Goal: Information Seeking & Learning: Compare options

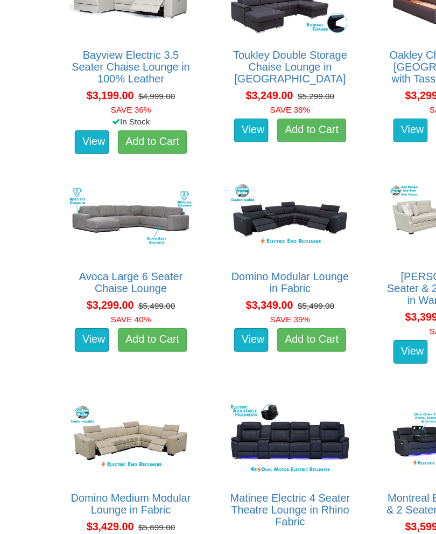
scroll to position [4232, 0]
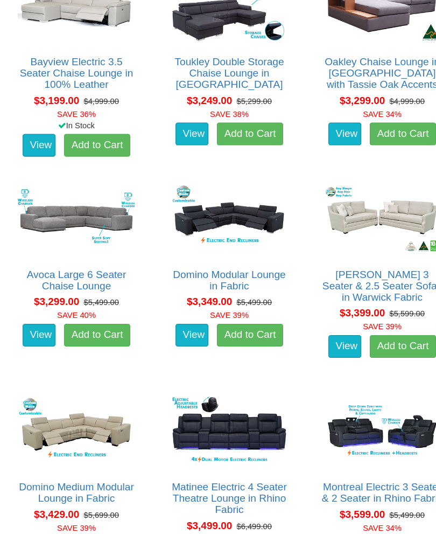
click at [94, 260] on link "Avoca Large 6 Seater Chaise Lounge" at bounding box center [72, 266] width 95 height 22
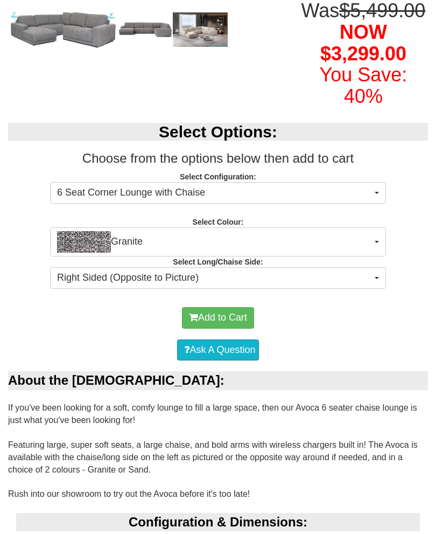
scroll to position [258, 0]
click at [378, 256] on button "Granite" at bounding box center [218, 241] width 336 height 29
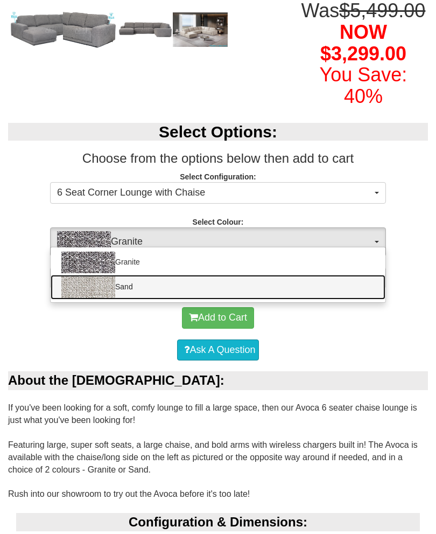
click at [364, 299] on link "Sand" at bounding box center [218, 287] width 335 height 25
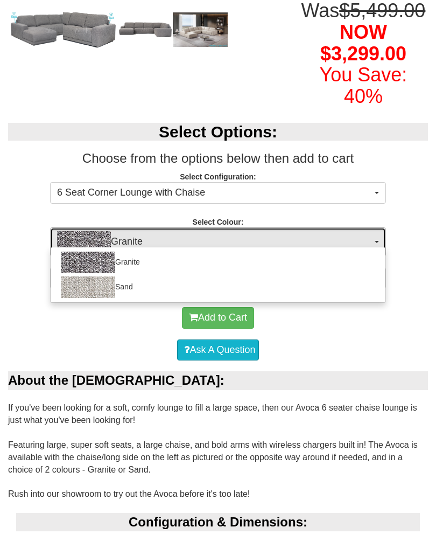
select select "1893"
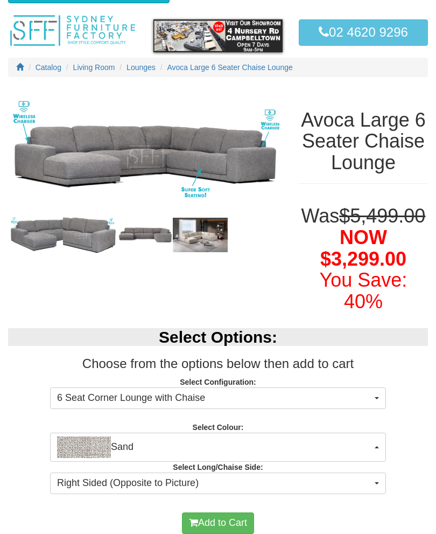
click at [211, 233] on img at bounding box center [200, 235] width 55 height 35
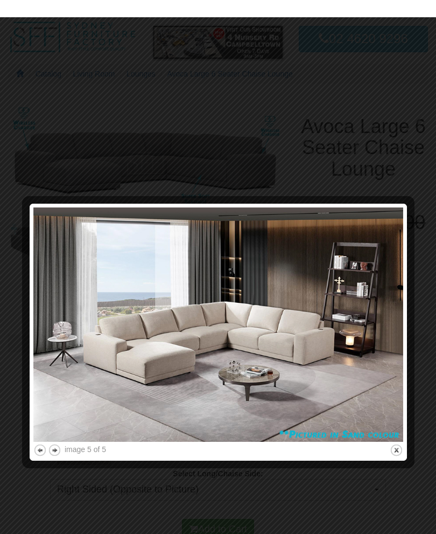
scroll to position [0, 0]
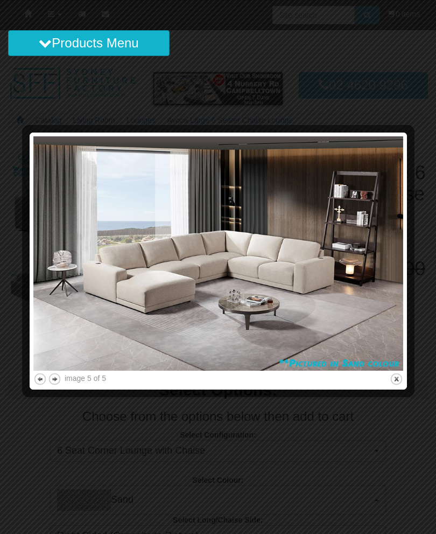
click at [395, 378] on button "close" at bounding box center [396, 378] width 13 height 13
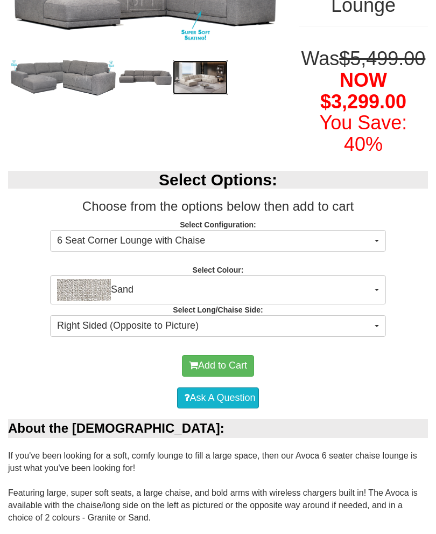
scroll to position [210, 0]
click at [378, 336] on button "Right Sided (Opposite to Picture)" at bounding box center [218, 326] width 336 height 22
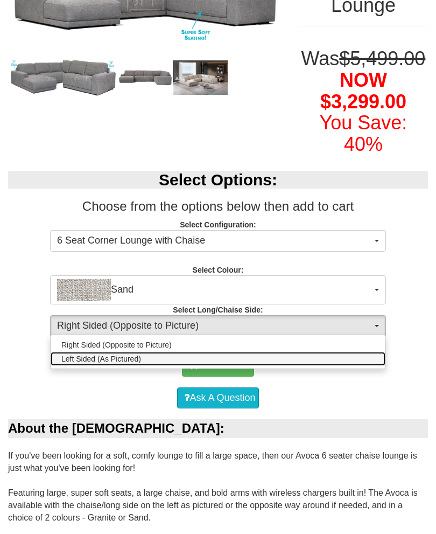
click at [364, 366] on link "Left Sided (As Pictured)" at bounding box center [218, 359] width 335 height 14
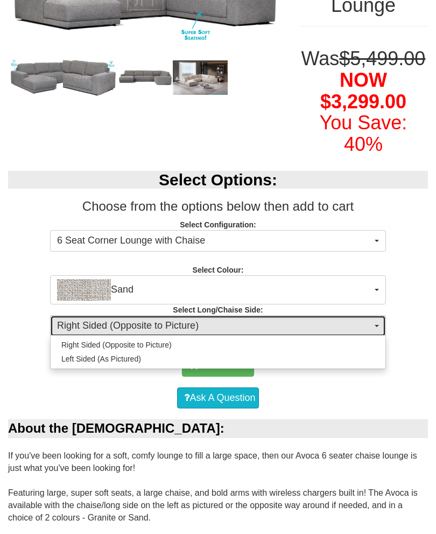
select select "1586"
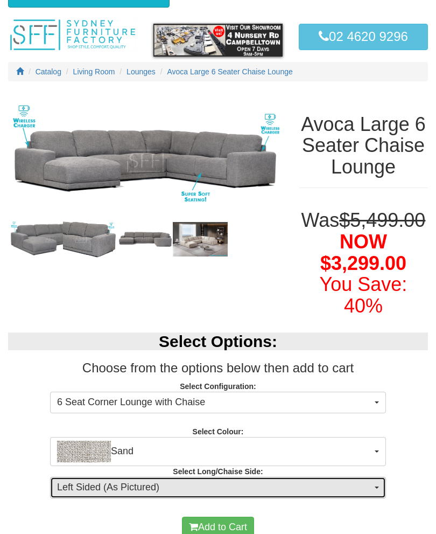
scroll to position [0, 0]
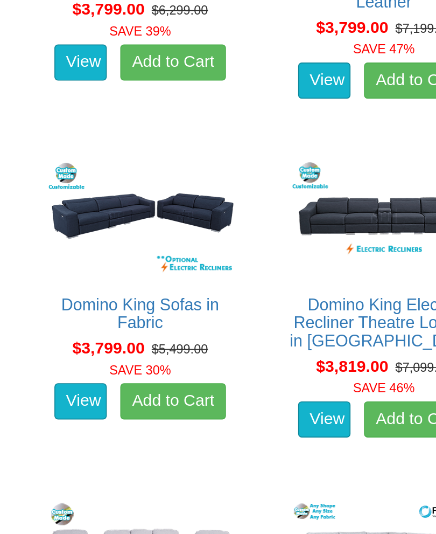
scroll to position [5233, 0]
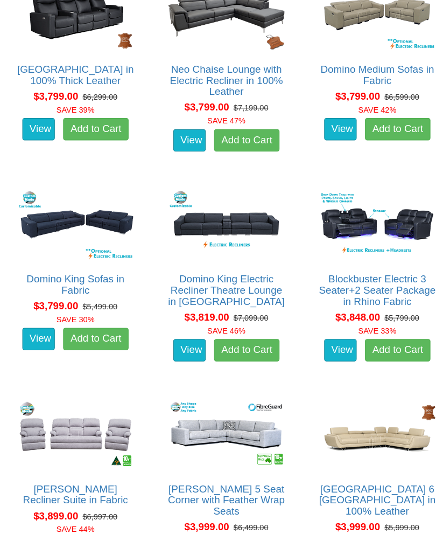
click at [88, 269] on link "Domino King Sofas in Fabric" at bounding box center [73, 274] width 94 height 22
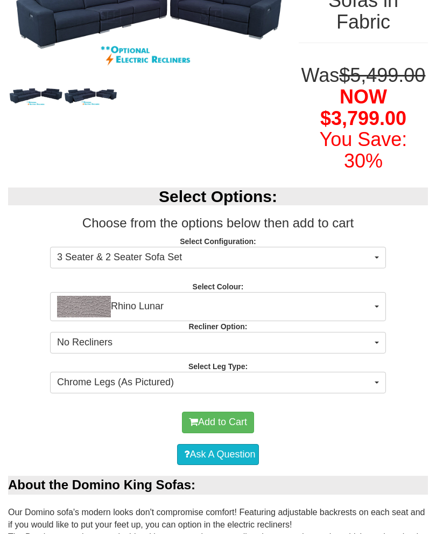
scroll to position [193, 0]
click at [376, 321] on button "Rhino Lunar" at bounding box center [218, 306] width 336 height 29
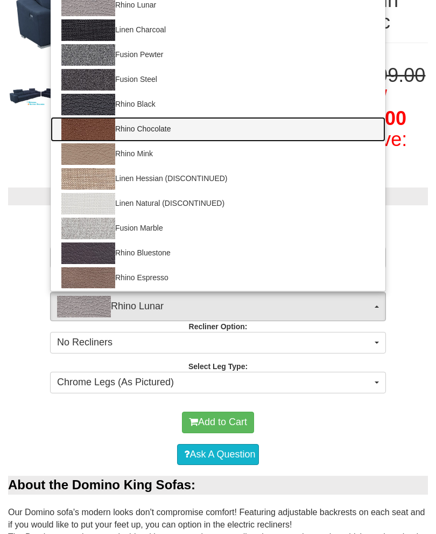
click at [101, 140] on img at bounding box center [88, 129] width 54 height 22
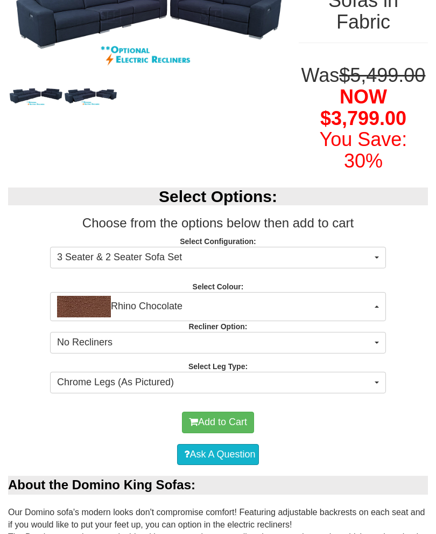
click at [369, 349] on span "No Recliners" at bounding box center [214, 342] width 315 height 14
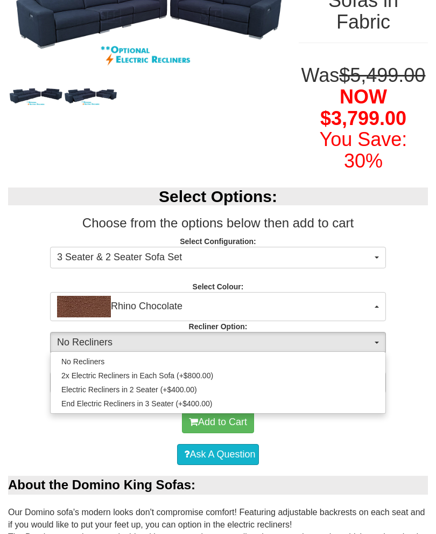
click at [377, 361] on div at bounding box center [218, 267] width 436 height 534
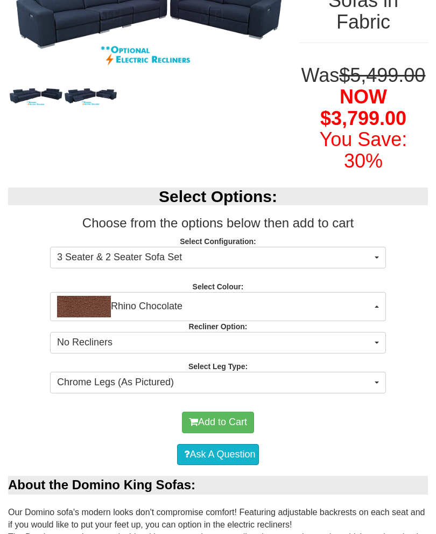
click at [376, 321] on button "Rhino Chocolate" at bounding box center [218, 306] width 336 height 29
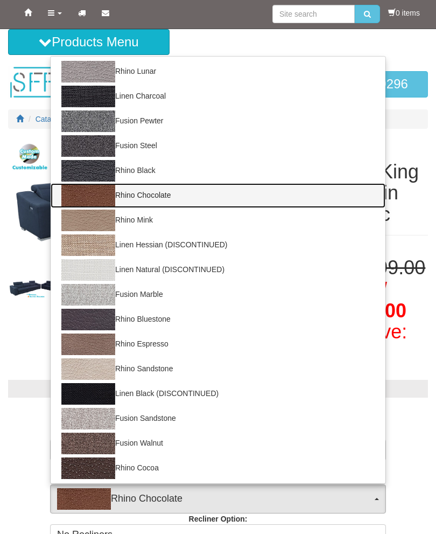
scroll to position [0, 0]
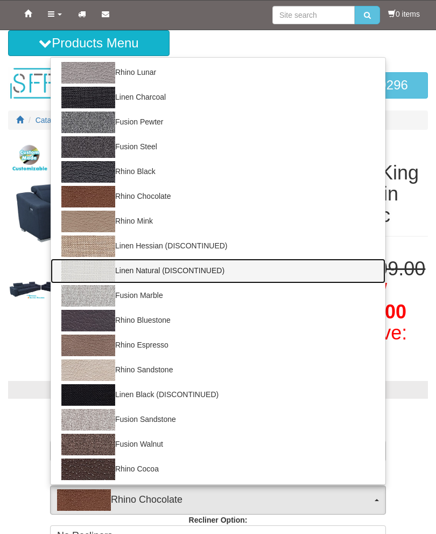
click at [187, 283] on link "Linen Natural (DISCONTINUED)" at bounding box center [218, 270] width 335 height 25
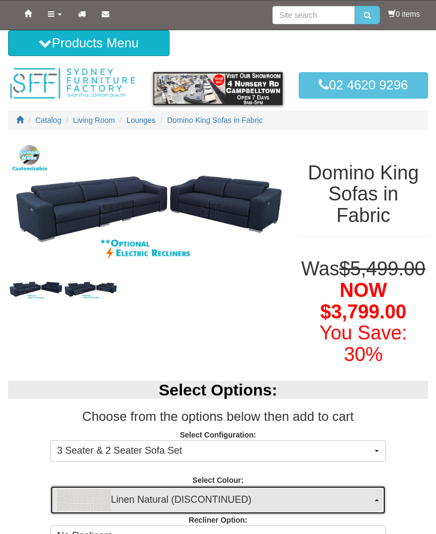
scroll to position [1, 0]
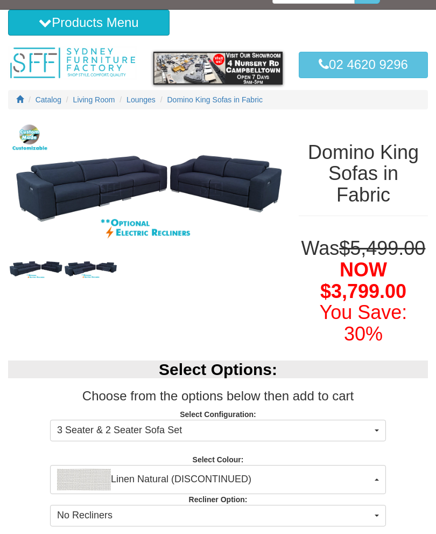
click at [247, 208] on img at bounding box center [145, 188] width 275 height 137
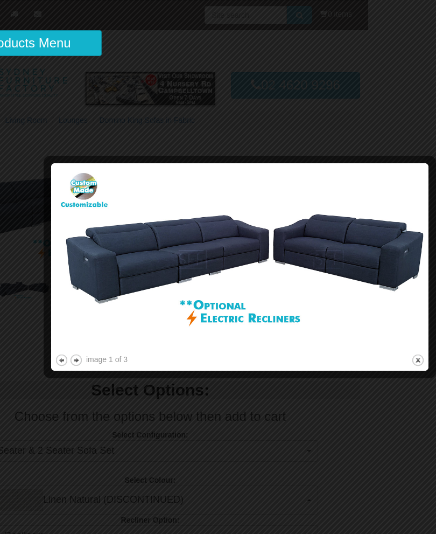
click at [418, 359] on button "close" at bounding box center [417, 359] width 13 height 13
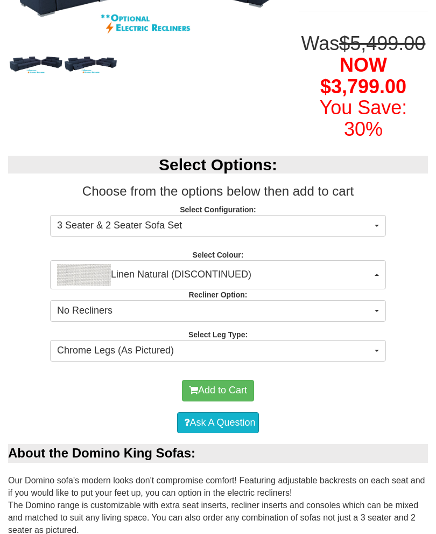
click at [377, 289] on button "Linen Natural (DISCONTINUED)" at bounding box center [218, 274] width 336 height 29
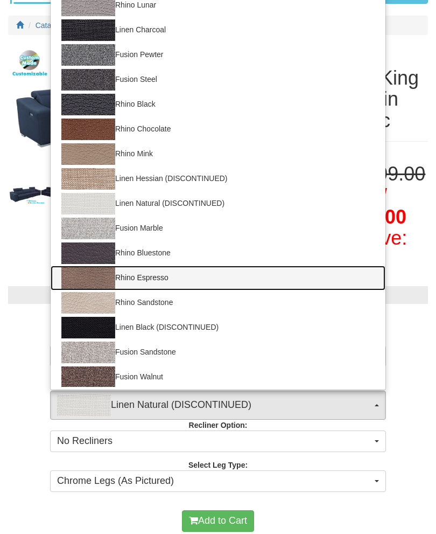
click at [166, 290] on link "Rhino Espresso" at bounding box center [218, 277] width 335 height 25
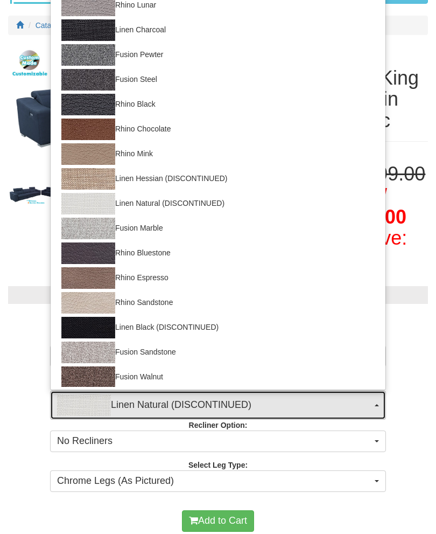
select select "1560"
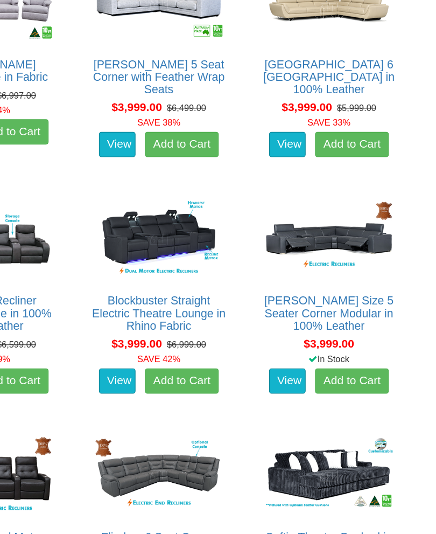
scroll to position [5612, 0]
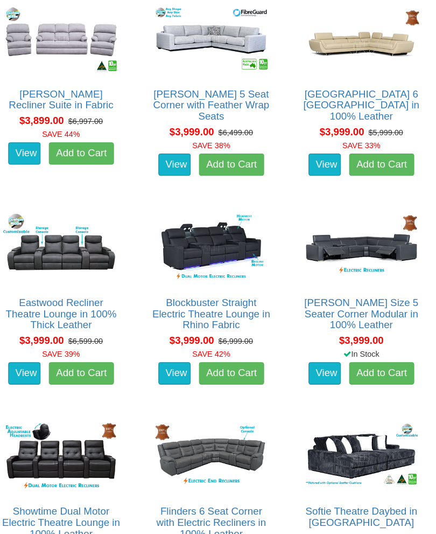
click at [377, 301] on link "[PERSON_NAME] Size 5 Seater Corner Modular in 100% Leather" at bounding box center [363, 303] width 110 height 32
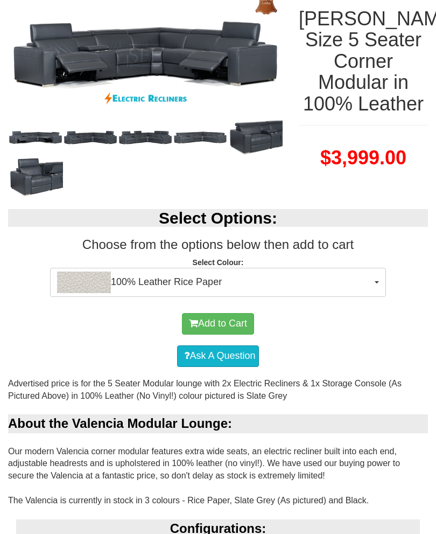
scroll to position [154, 0]
click at [376, 284] on button "100% Leather Rice Paper" at bounding box center [218, 282] width 336 height 29
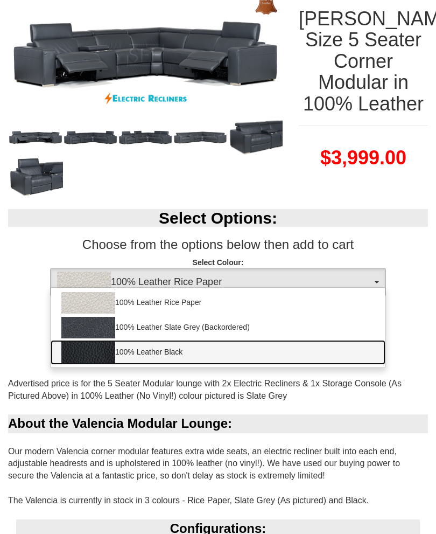
click link "100% Leather Black"
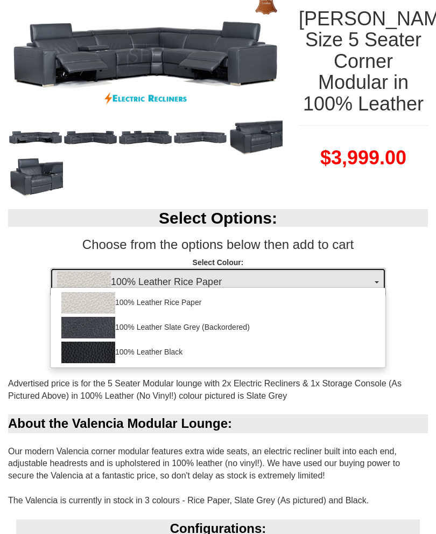
select select "1145"
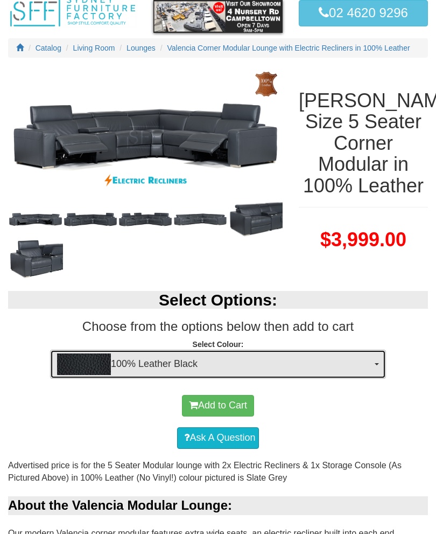
scroll to position [0, 0]
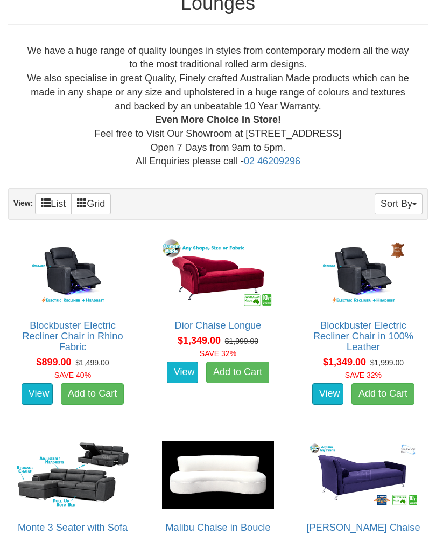
scroll to position [331, 0]
click at [407, 200] on button "Sort By" at bounding box center [399, 203] width 48 height 21
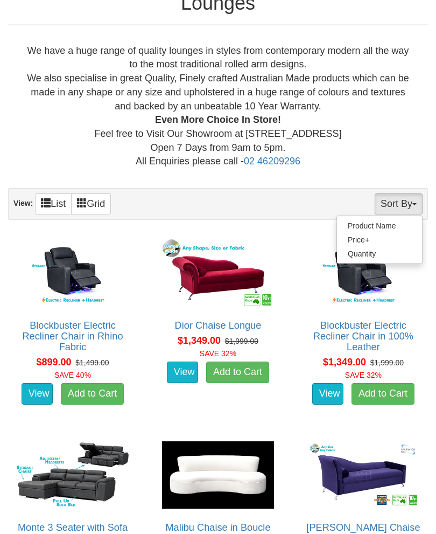
click at [413, 162] on div at bounding box center [218, 267] width 436 height 534
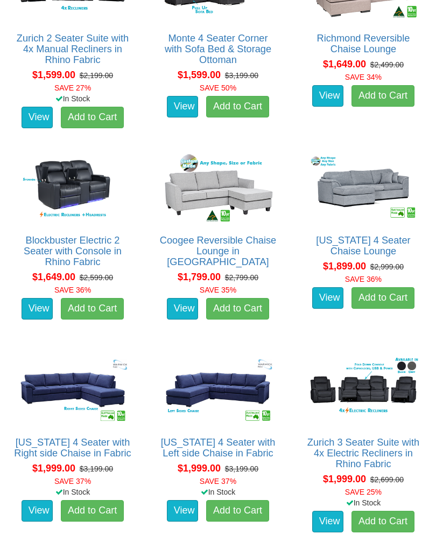
scroll to position [1062, 0]
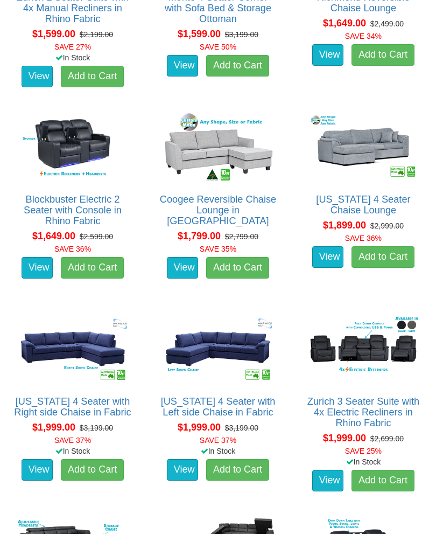
click at [385, 194] on link "Texas 4 Seater Chaise Lounge" at bounding box center [363, 205] width 94 height 22
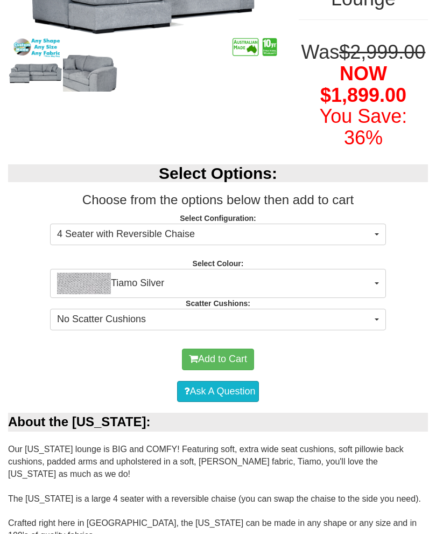
scroll to position [216, 0]
click at [376, 298] on button "Tiamo Silver" at bounding box center [218, 283] width 336 height 29
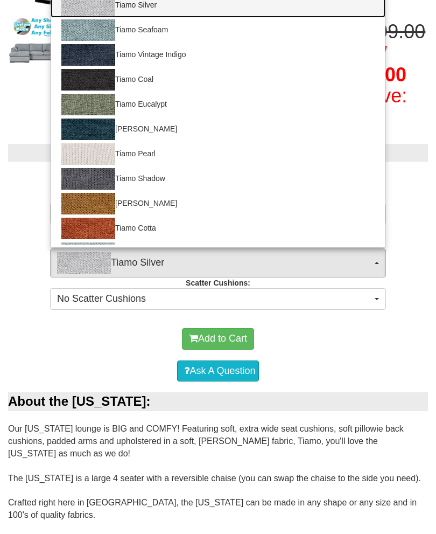
scroll to position [0, 0]
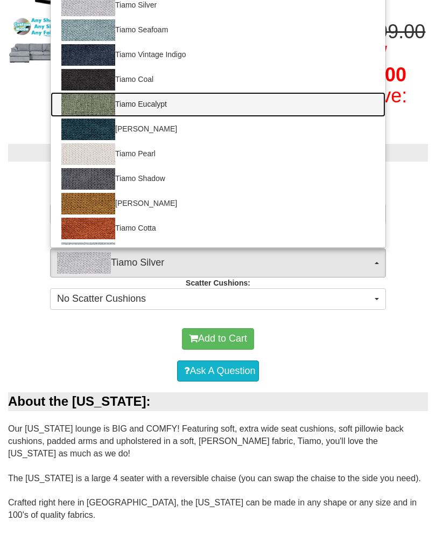
click at [151, 117] on link "Tiamo Eucalypt" at bounding box center [218, 104] width 335 height 25
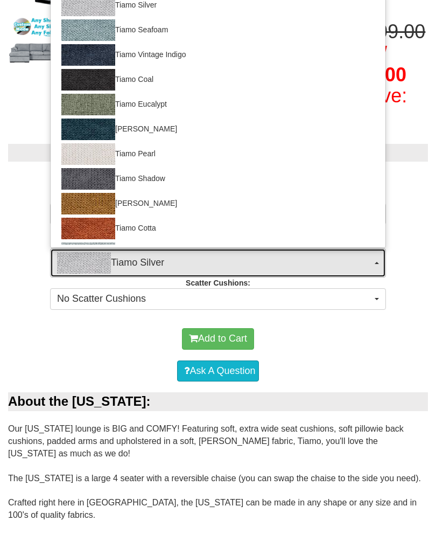
select select "2060"
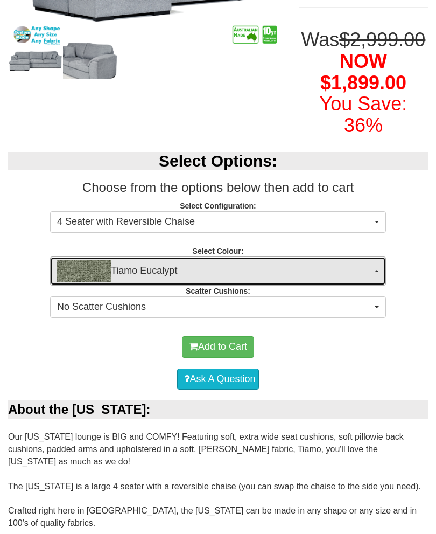
scroll to position [229, 0]
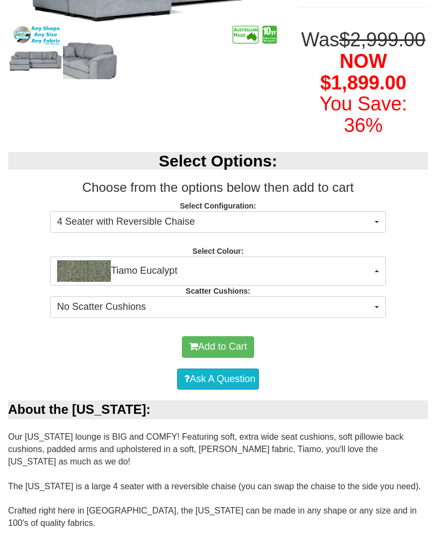
click at [374, 233] on button "4 Seater with Reversible Chaise" at bounding box center [218, 222] width 336 height 22
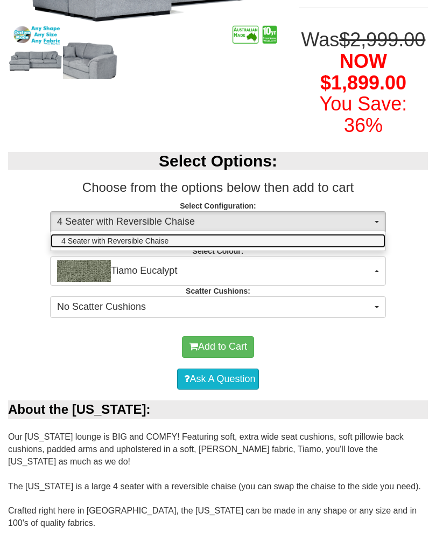
click at [361, 248] on link "4 Seater with Reversible Chaise" at bounding box center [218, 241] width 335 height 14
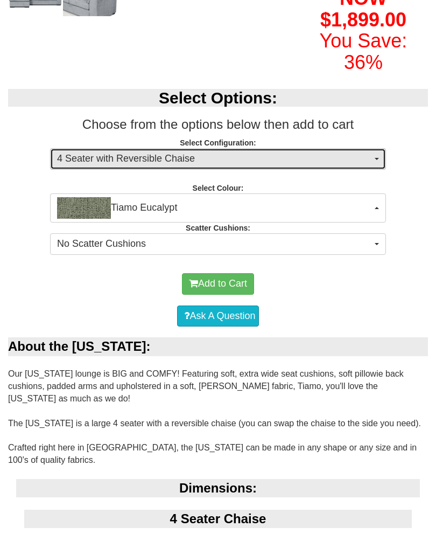
scroll to position [319, 0]
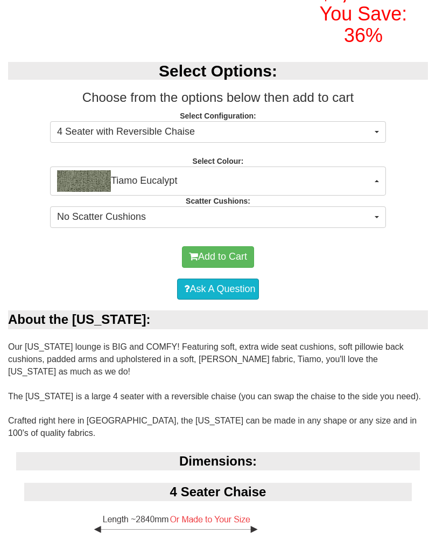
click at [380, 228] on button "No Scatter Cushions" at bounding box center [218, 217] width 336 height 22
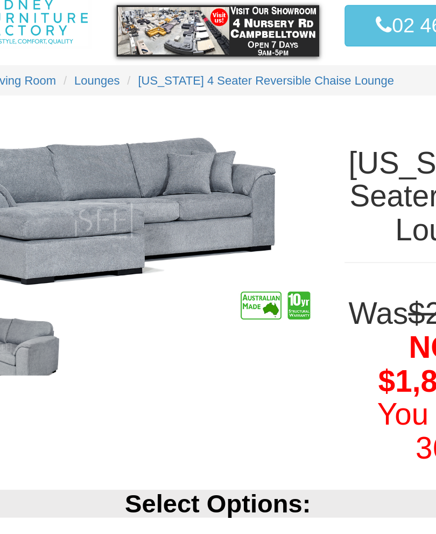
scroll to position [0, 0]
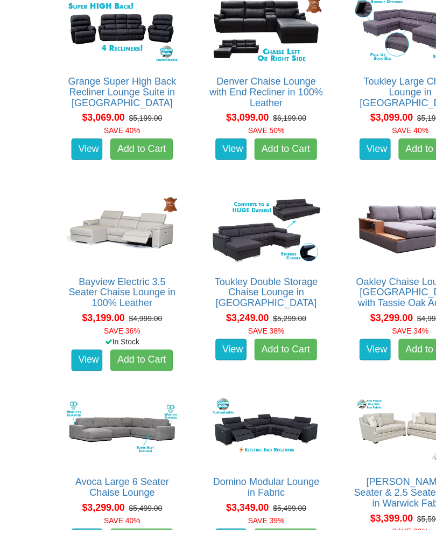
scroll to position [4010, 0]
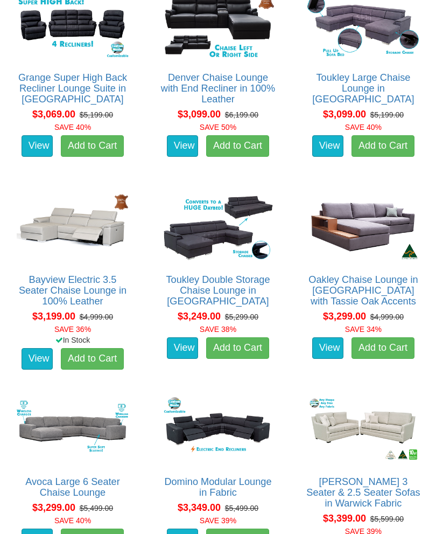
click at [90, 278] on link "Bayview Electric 3.5 Seater Chaise Lounge in 100% Leather" at bounding box center [73, 291] width 108 height 32
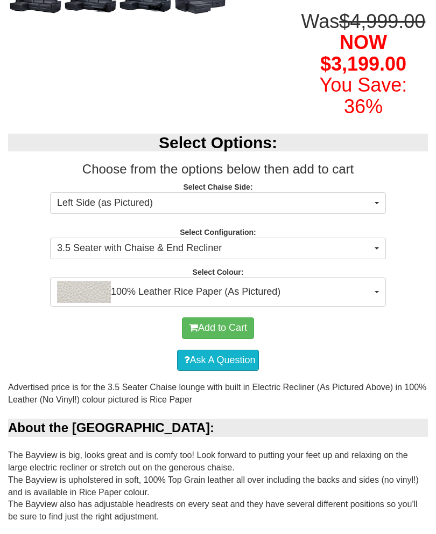
scroll to position [317, 0]
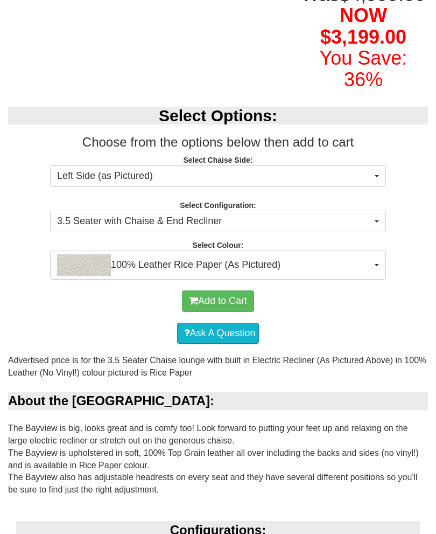
click at [376, 279] on button "100% Leather Rice Paper (As Pictured)" at bounding box center [218, 264] width 336 height 29
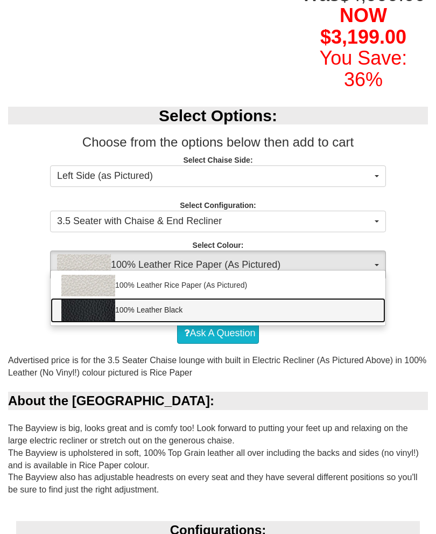
click at [361, 322] on link "100% Leather Black" at bounding box center [218, 310] width 335 height 25
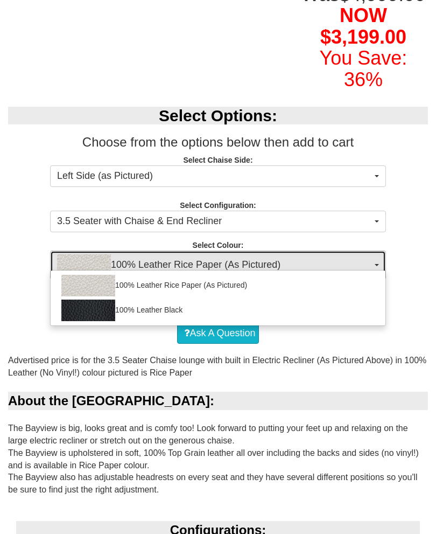
select select "1145"
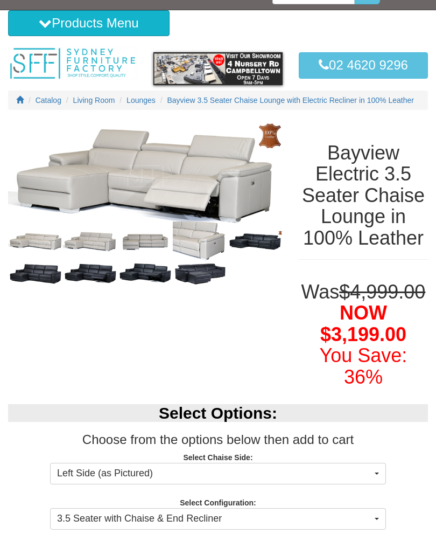
scroll to position [0, 0]
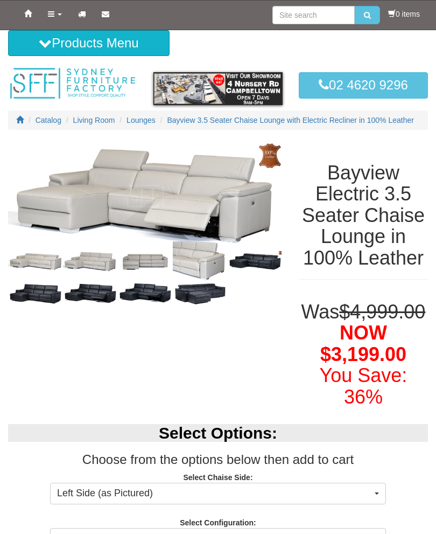
click at [40, 297] on img at bounding box center [35, 293] width 55 height 23
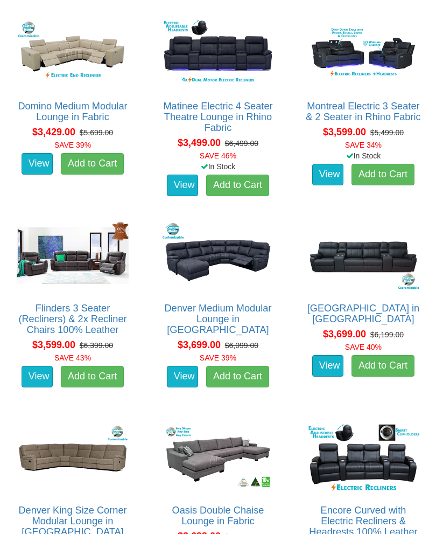
scroll to position [4588, 0]
click at [82, 317] on link "Flinders 3 Seater (Recliners) & 2x Recliner Chairs 100% Leather" at bounding box center [72, 319] width 108 height 32
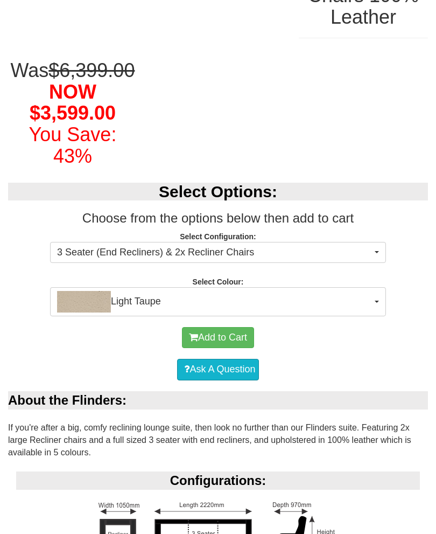
scroll to position [273, 0]
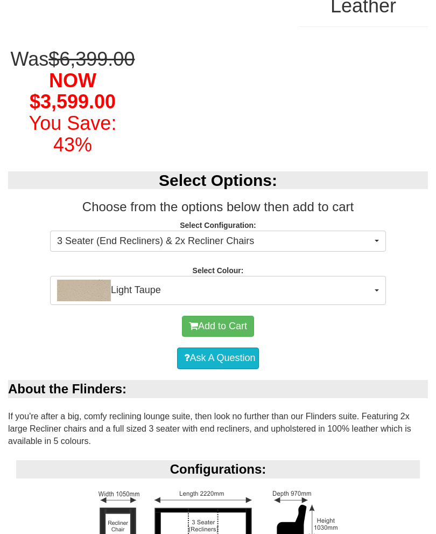
click at [373, 305] on button "Light Taupe" at bounding box center [218, 290] width 336 height 29
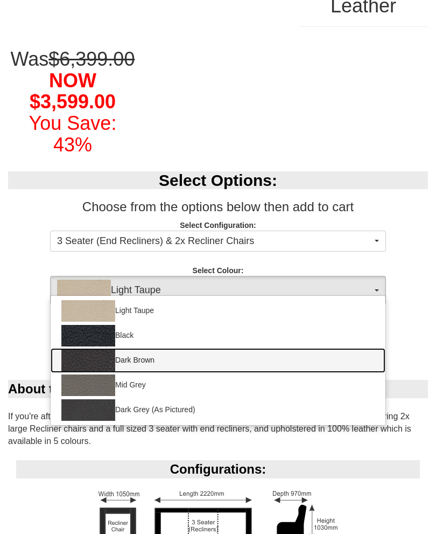
click at [151, 373] on link "Dark Brown" at bounding box center [218, 360] width 335 height 25
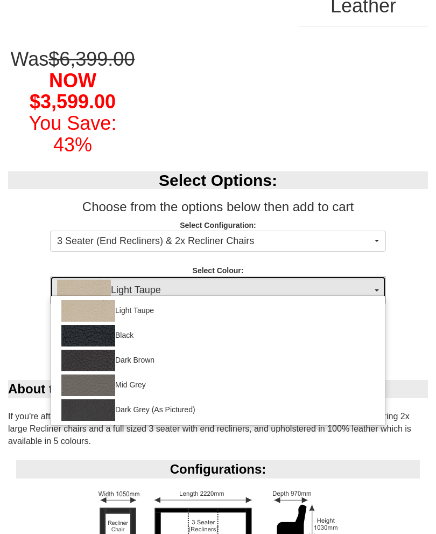
select select "1211"
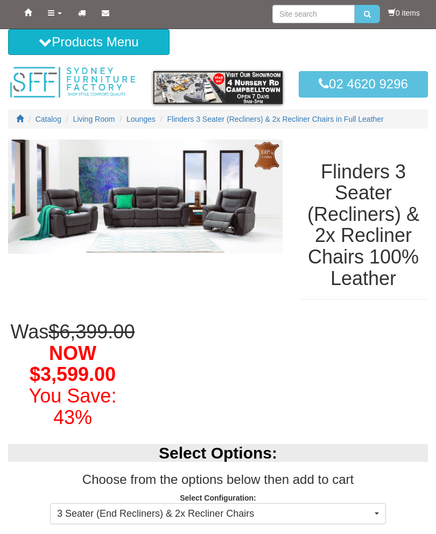
scroll to position [0, 0]
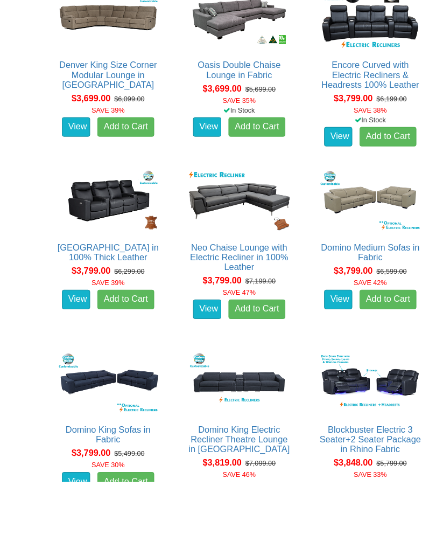
scroll to position [5066, 0]
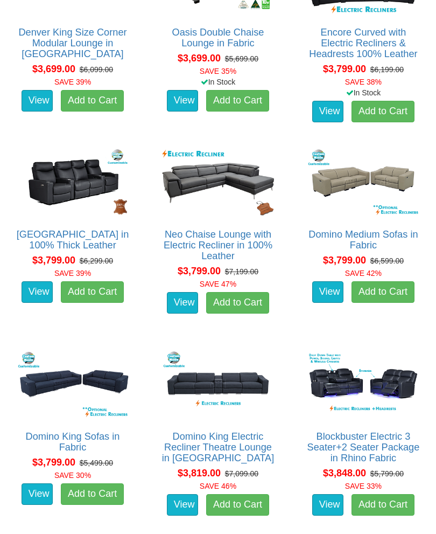
click at [244, 244] on link "Neo Chaise Lounge with Electric Recliner in 100% Leather" at bounding box center [218, 245] width 109 height 32
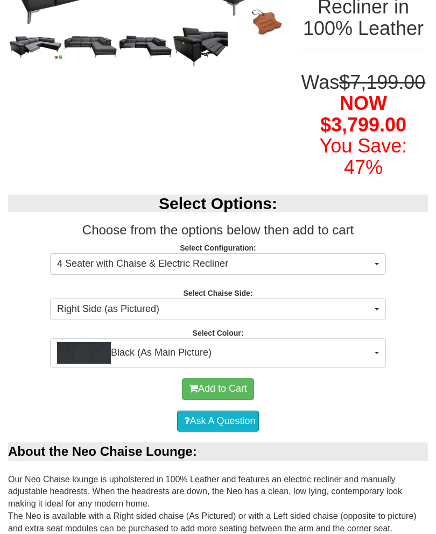
scroll to position [256, 0]
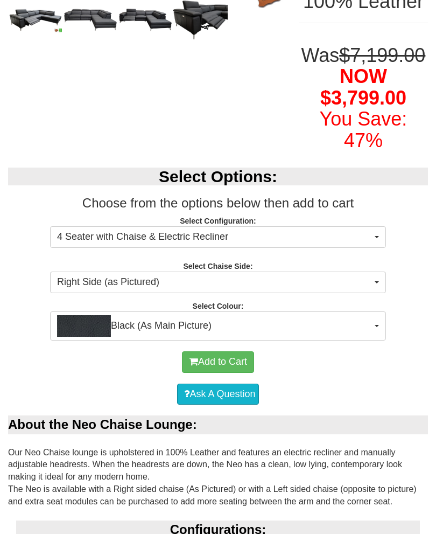
click at [383, 340] on button "Black (As Main Picture)" at bounding box center [218, 325] width 336 height 29
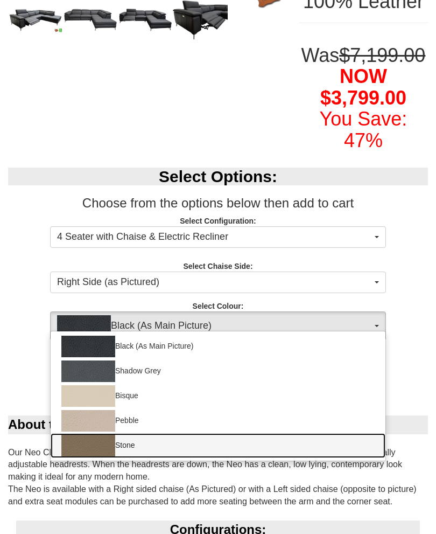
click at [142, 458] on link "Stone" at bounding box center [218, 445] width 335 height 25
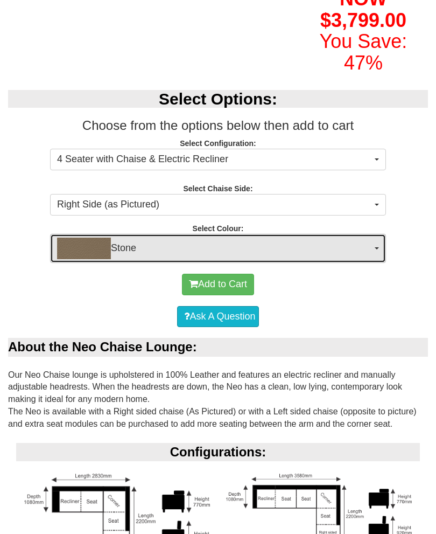
scroll to position [361, 0]
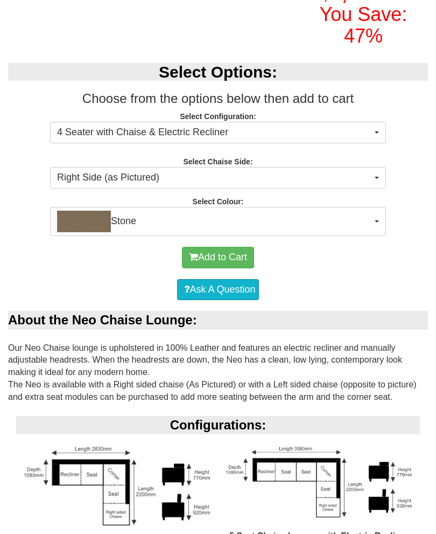
click at [373, 236] on button "Stone" at bounding box center [218, 221] width 336 height 29
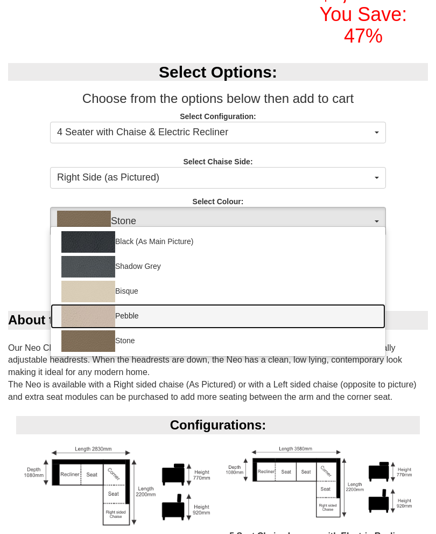
click at [138, 328] on link "Pebble" at bounding box center [218, 316] width 335 height 25
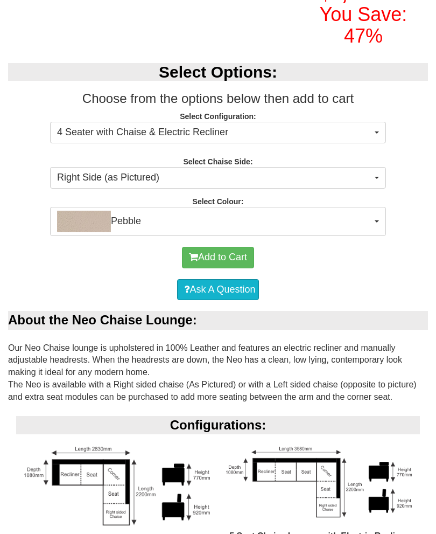
click at [370, 232] on span "Pebble" at bounding box center [214, 222] width 315 height 22
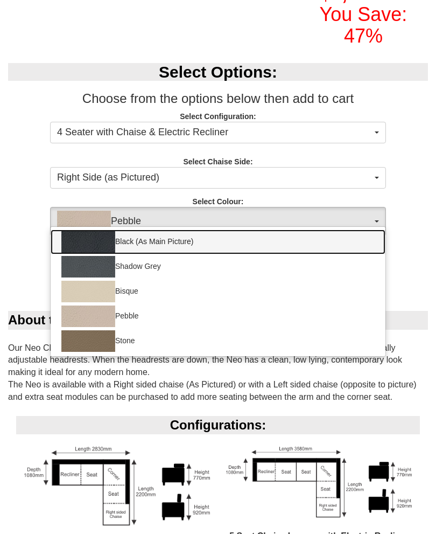
click at [216, 254] on link "Black (As Main Picture)" at bounding box center [218, 241] width 335 height 25
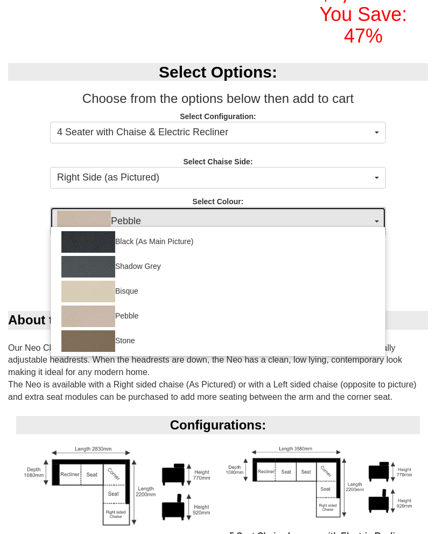
select select "1229"
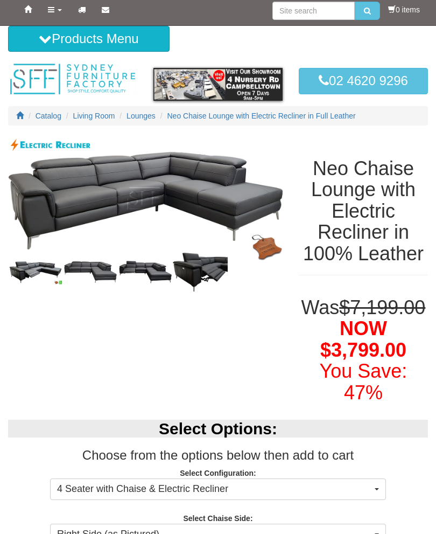
scroll to position [2, 0]
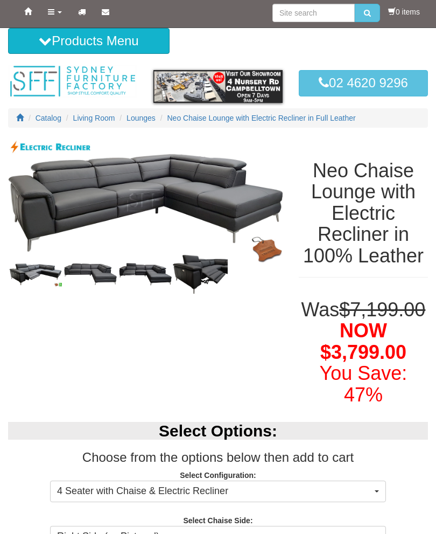
click at [207, 277] on img at bounding box center [200, 274] width 55 height 39
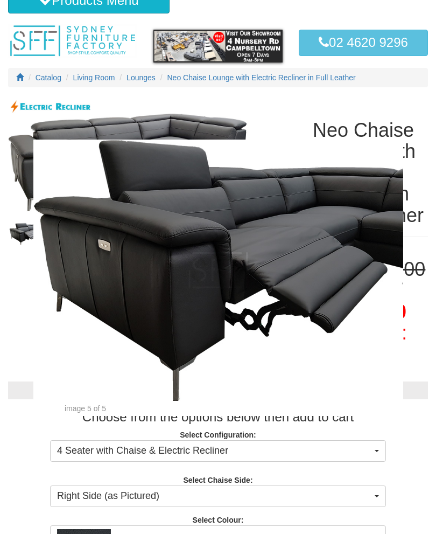
scroll to position [41, 0]
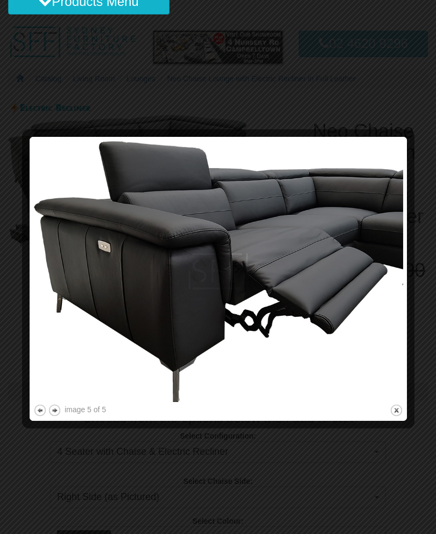
click at [216, 350] on img at bounding box center [218, 271] width 370 height 261
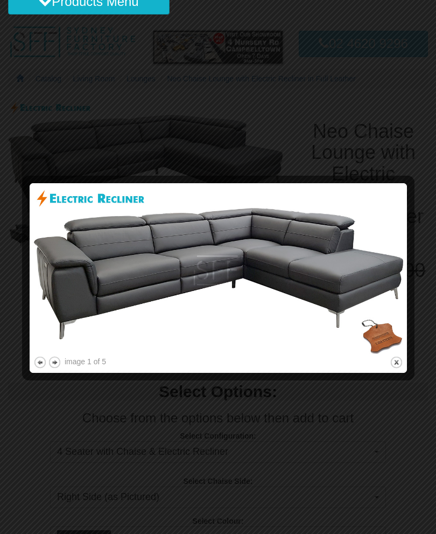
click at [353, 306] on img at bounding box center [218, 270] width 370 height 167
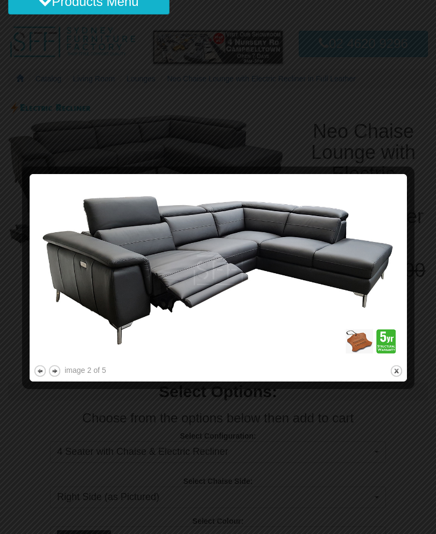
click at [352, 297] on img at bounding box center [218, 270] width 370 height 185
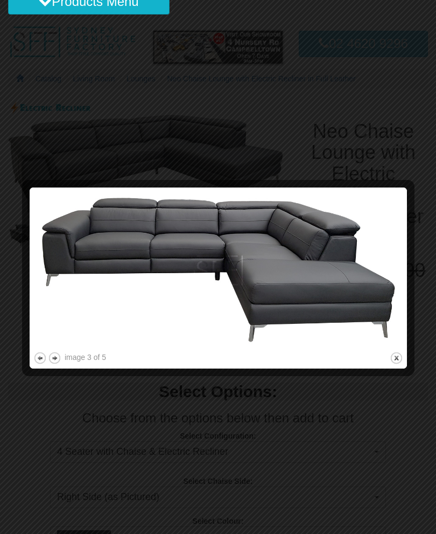
click at [358, 301] on img at bounding box center [218, 270] width 370 height 158
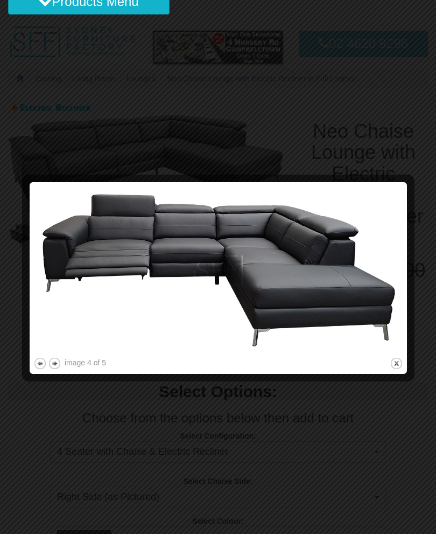
click at [351, 303] on img at bounding box center [218, 270] width 370 height 169
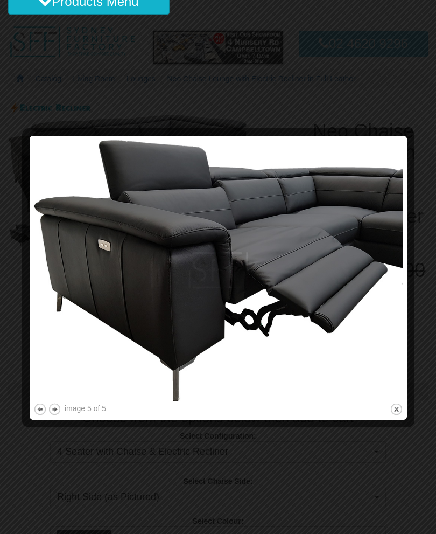
click at [352, 311] on img at bounding box center [218, 269] width 370 height 261
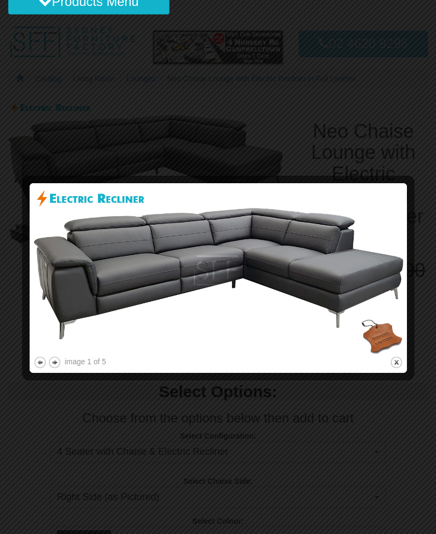
click at [355, 315] on img at bounding box center [218, 270] width 370 height 167
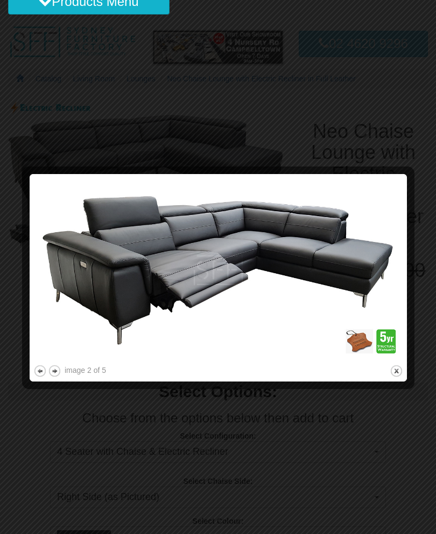
scroll to position [0, 0]
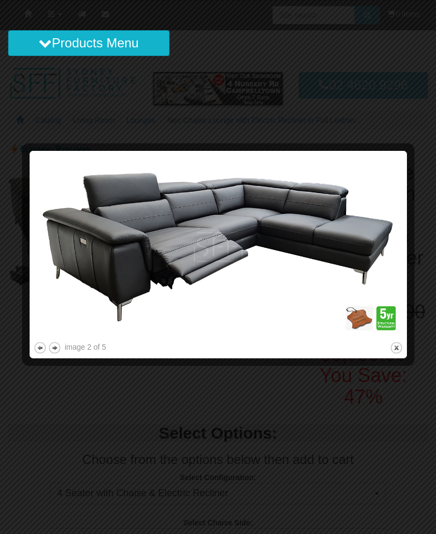
click at [395, 344] on button "close" at bounding box center [396, 347] width 13 height 13
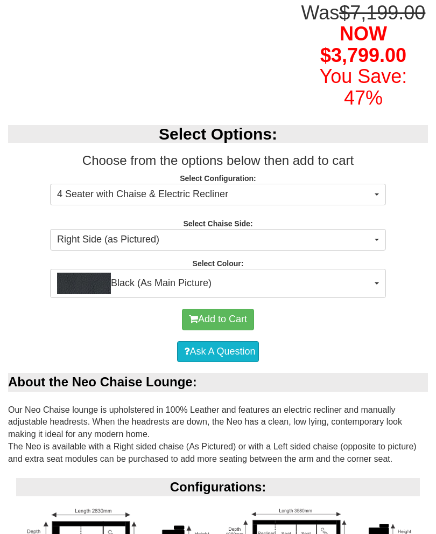
scroll to position [299, 0]
click at [379, 250] on button "Right Side (as Pictured)" at bounding box center [218, 240] width 336 height 22
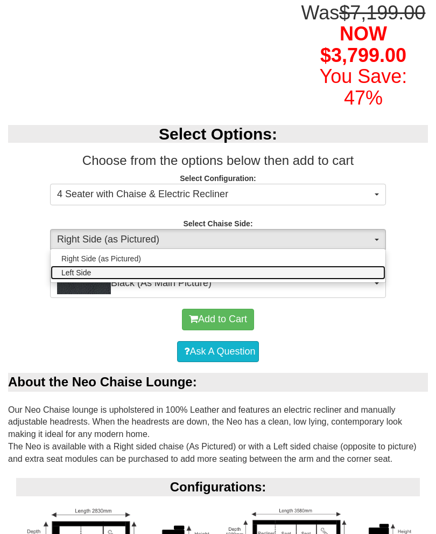
click at [349, 279] on link "Left Side" at bounding box center [218, 272] width 335 height 14
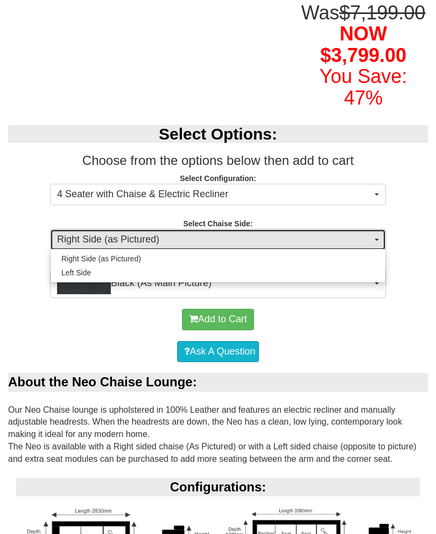
select select "264"
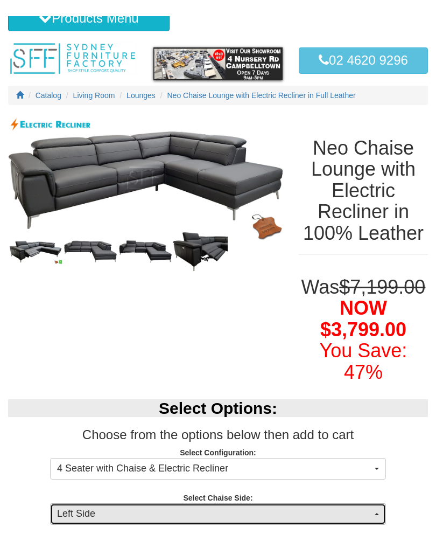
scroll to position [0, 0]
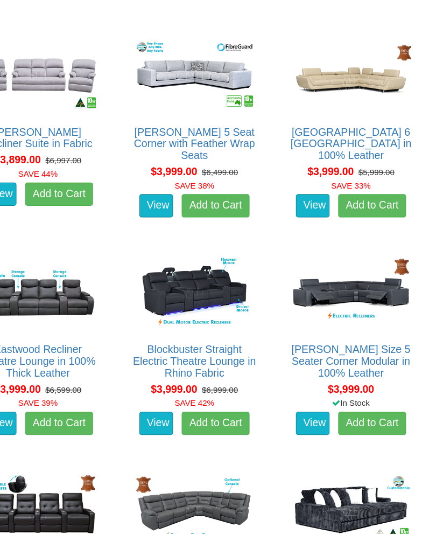
scroll to position [5580, 0]
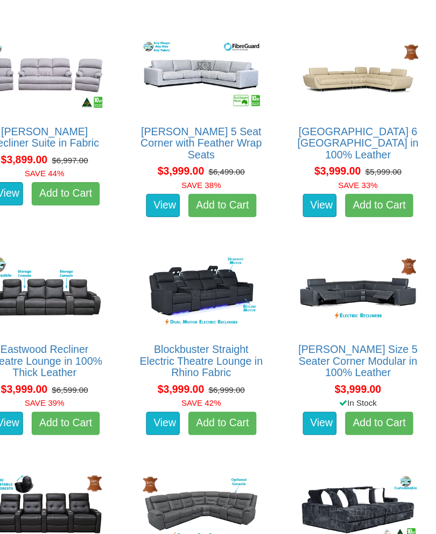
click at [356, 325] on link "[PERSON_NAME] Size 5 Seater Corner Modular in 100% Leather" at bounding box center [363, 336] width 110 height 32
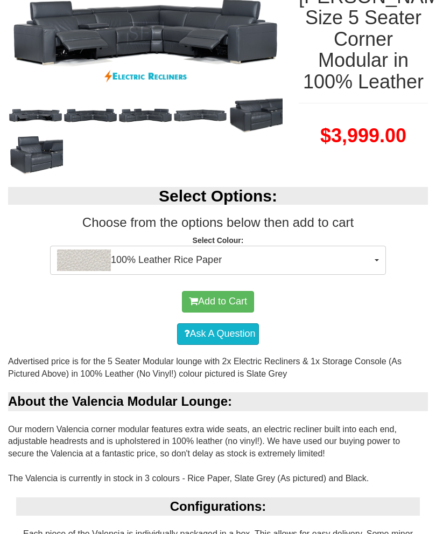
scroll to position [176, 0]
click at [378, 261] on span "button" at bounding box center [377, 260] width 4 height 2
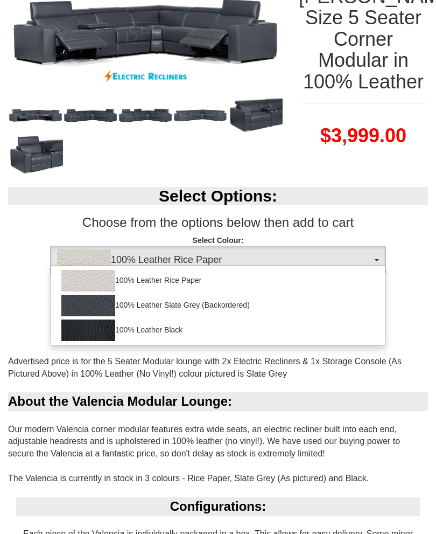
click at [416, 257] on div at bounding box center [218, 267] width 436 height 534
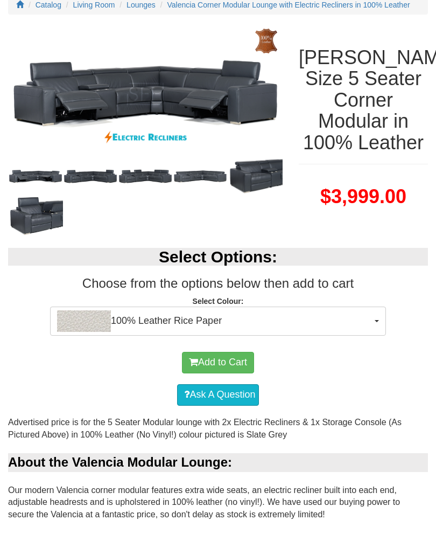
scroll to position [0, 0]
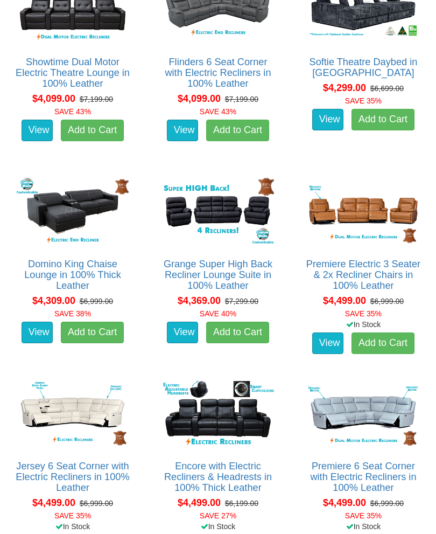
scroll to position [6053, 0]
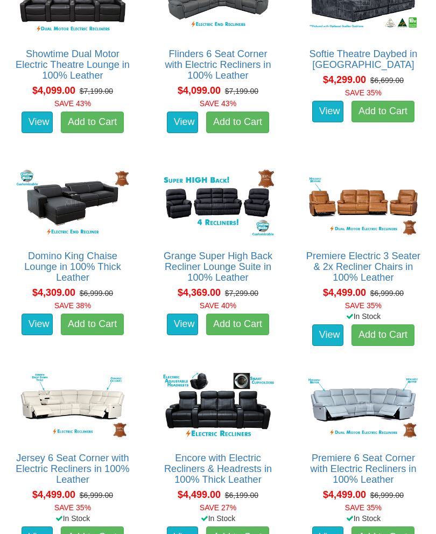
click at [394, 265] on link "Premiere Electric 3 Seater & 2x Recliner Chairs in 100% Leather" at bounding box center [363, 266] width 114 height 32
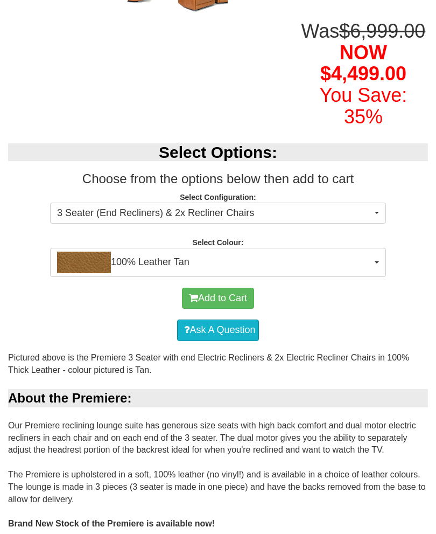
scroll to position [312, 0]
click at [375, 263] on span "button" at bounding box center [377, 262] width 4 height 2
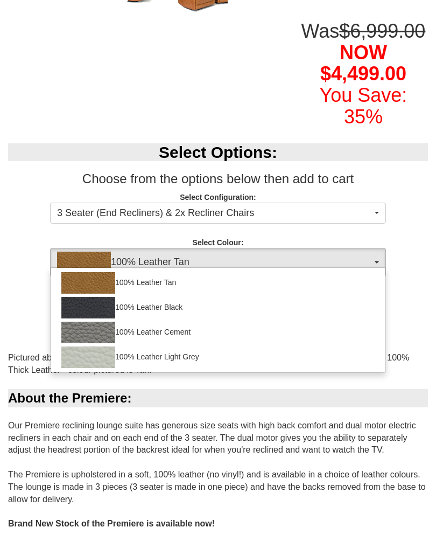
click at [410, 285] on div at bounding box center [218, 267] width 436 height 534
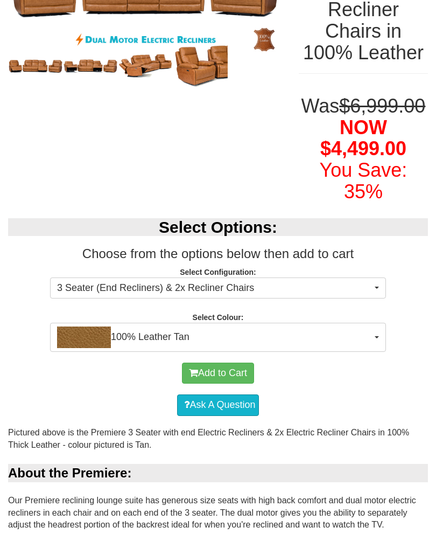
scroll to position [0, 0]
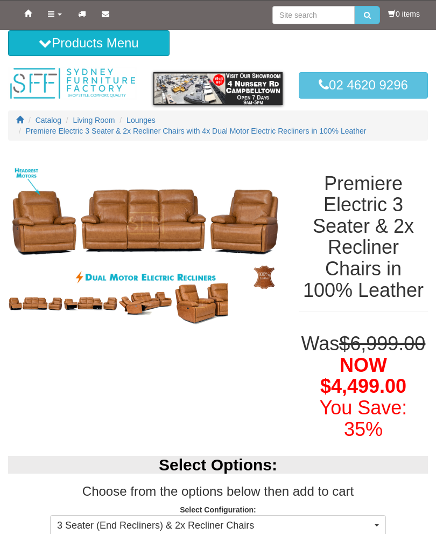
click at [209, 300] on img at bounding box center [200, 303] width 55 height 46
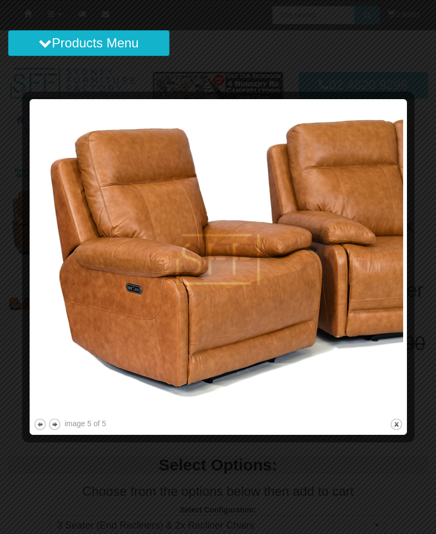
click at [349, 322] on img at bounding box center [218, 259] width 370 height 313
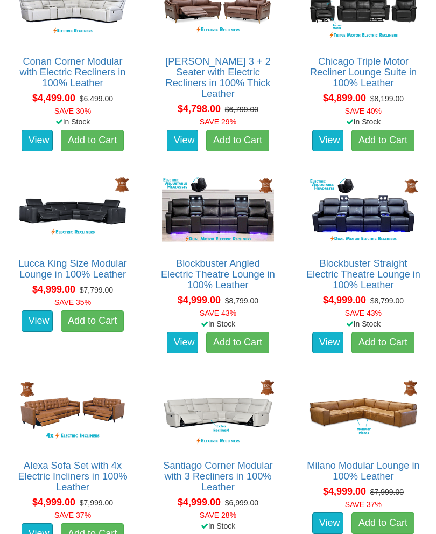
scroll to position [6662, 0]
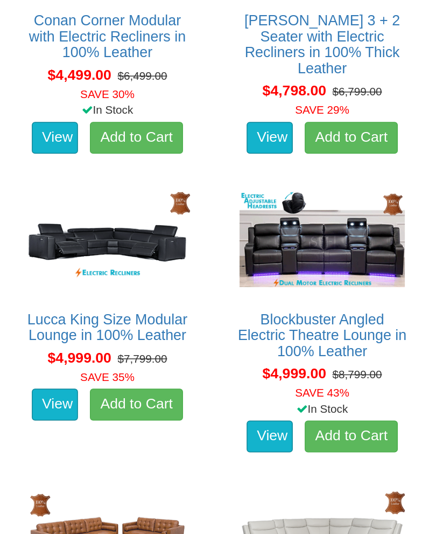
click at [104, 248] on link "Lucca King Size Modular Lounge in 100% Leather" at bounding box center [72, 259] width 108 height 22
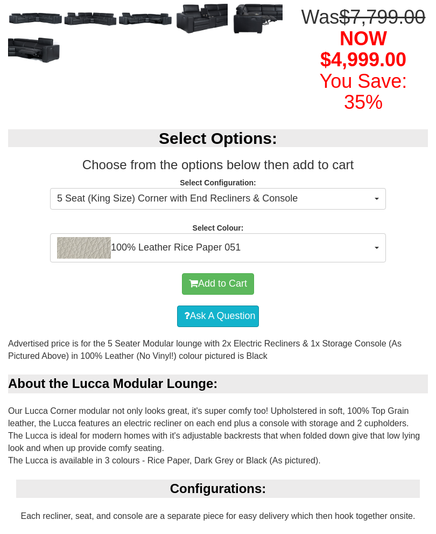
scroll to position [273, 0]
click at [380, 262] on button "100% Leather Rice Paper 051" at bounding box center [218, 247] width 336 height 29
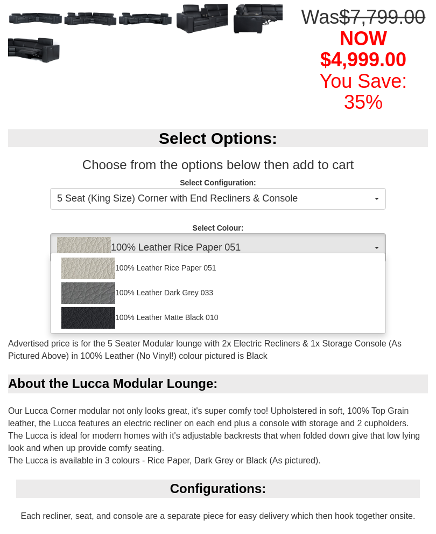
click at [415, 266] on div at bounding box center [218, 267] width 436 height 534
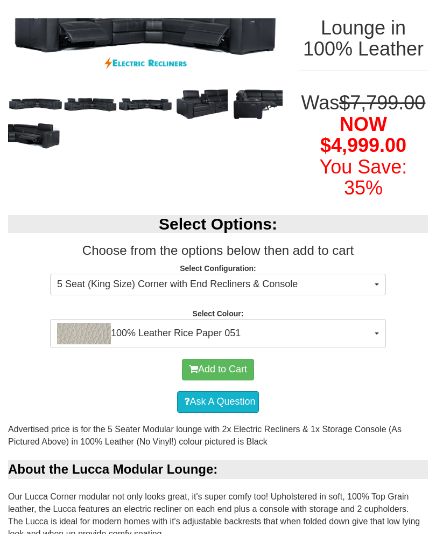
scroll to position [0, 0]
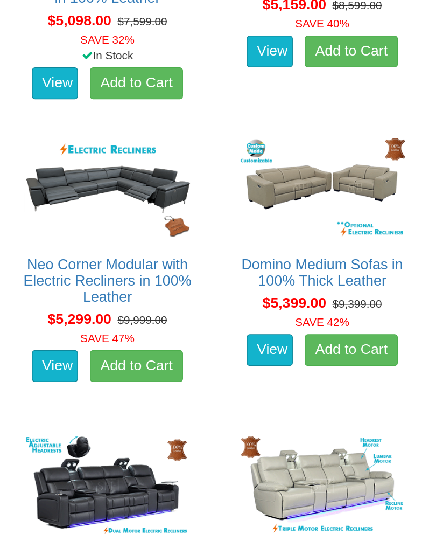
scroll to position [7197, 0]
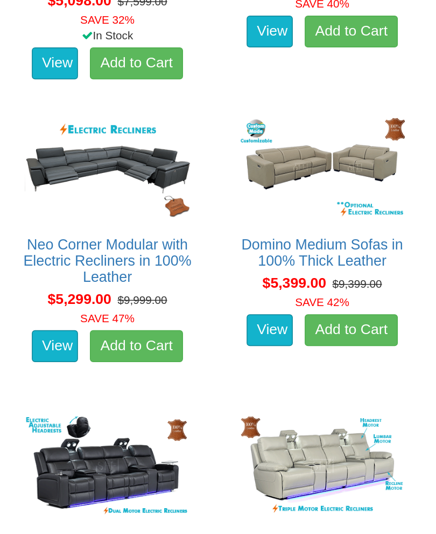
click at [240, 318] on link "Domino Medium Sofas in 100% Thick Leather" at bounding box center [217, 329] width 109 height 22
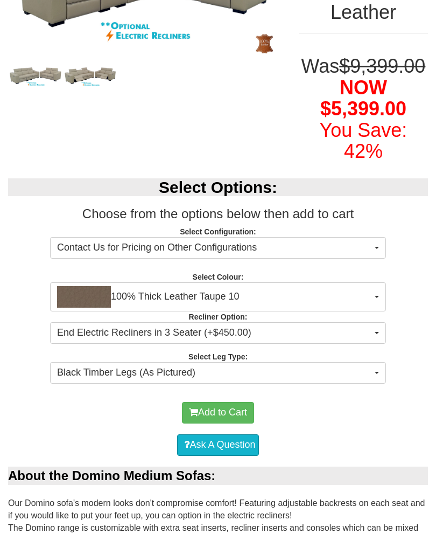
scroll to position [251, 0]
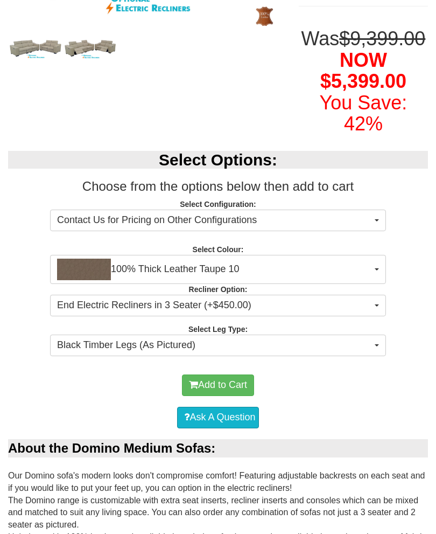
click at [373, 284] on button "100% Thick Leather Taupe 10" at bounding box center [218, 269] width 336 height 29
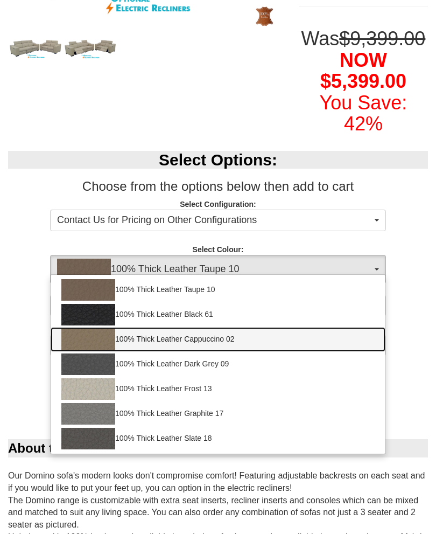
click at [223, 352] on link "100% Thick Leather Cappuccino 02" at bounding box center [218, 339] width 335 height 25
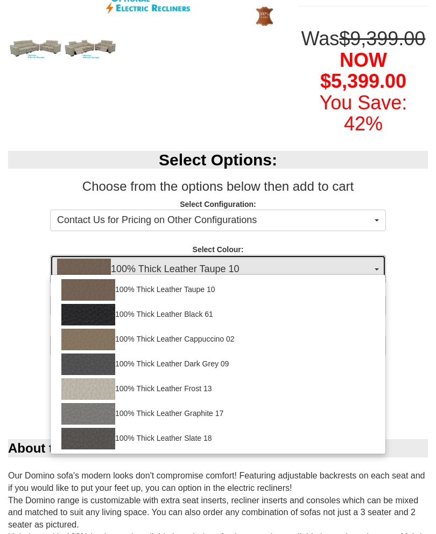
select select "1948"
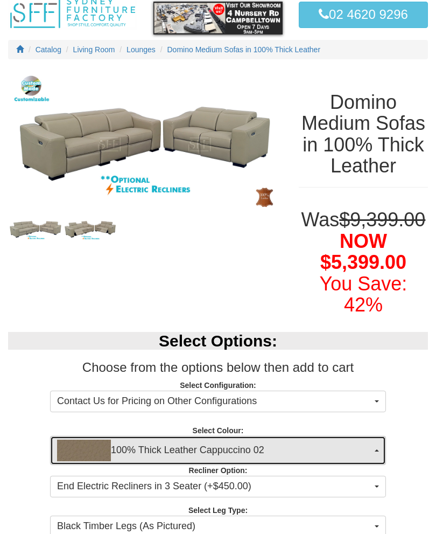
scroll to position [68, 0]
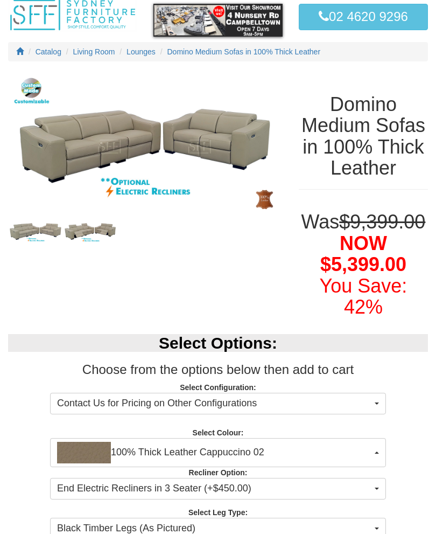
click at [239, 145] on img at bounding box center [145, 146] width 275 height 149
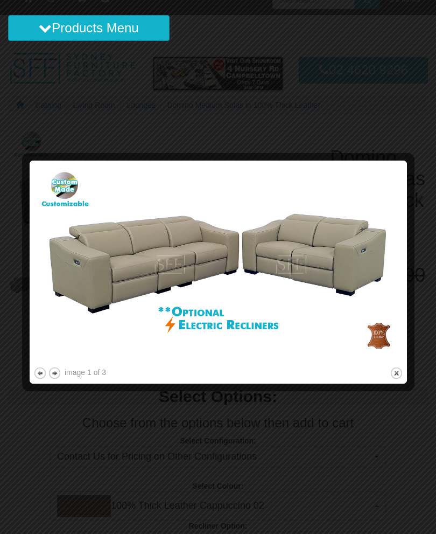
scroll to position [14, 0]
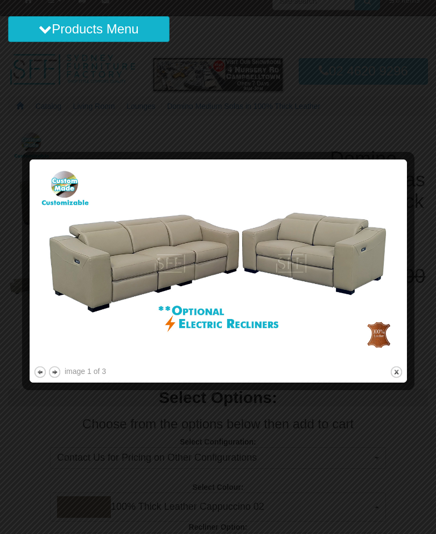
click at [400, 369] on button "close" at bounding box center [396, 371] width 13 height 13
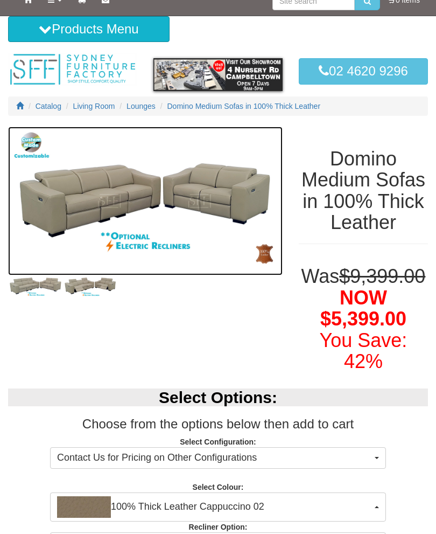
scroll to position [0, 0]
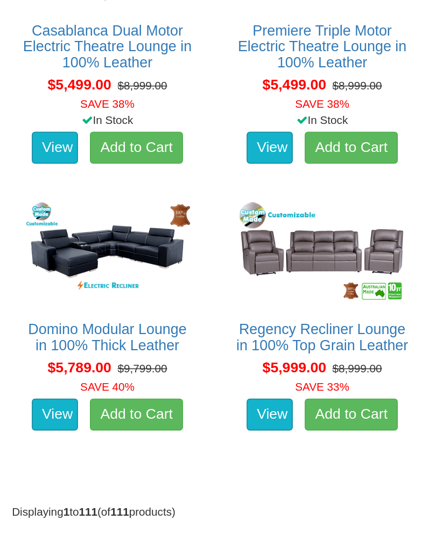
scroll to position [7602, 0]
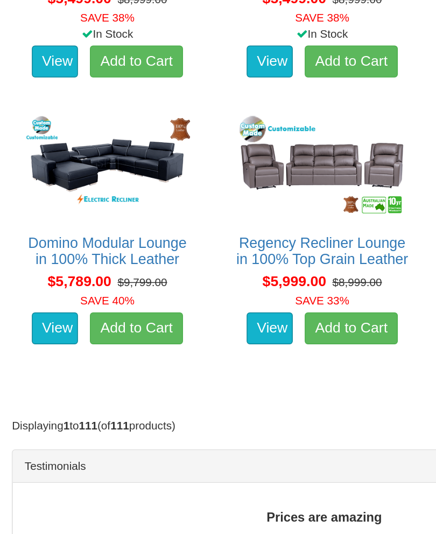
click at [230, 317] on link "Regency Recliner Lounge in 100% Top Grain Leather" at bounding box center [218, 328] width 116 height 22
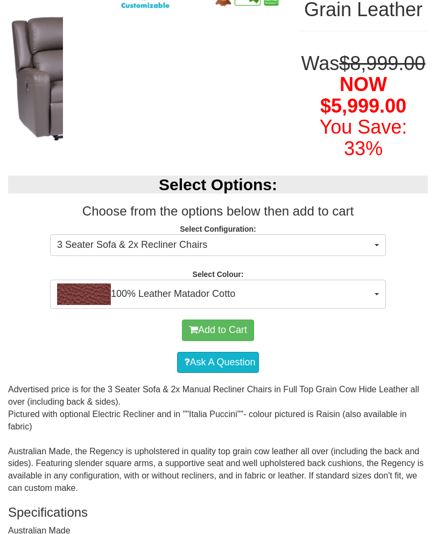
scroll to position [285, 0]
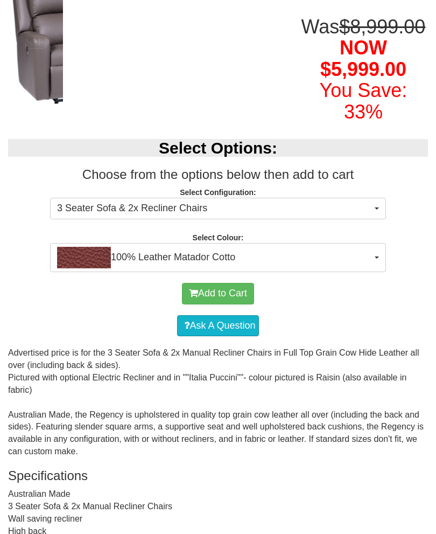
click at [377, 272] on button "100% Leather Matador Cotto" at bounding box center [218, 257] width 336 height 29
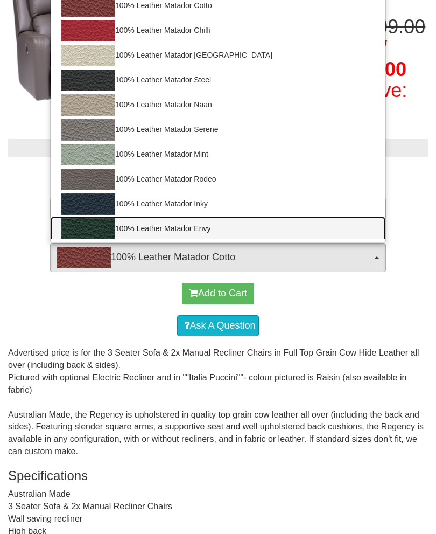
click at [216, 241] on link "100% Leather Matador Envy" at bounding box center [218, 228] width 335 height 25
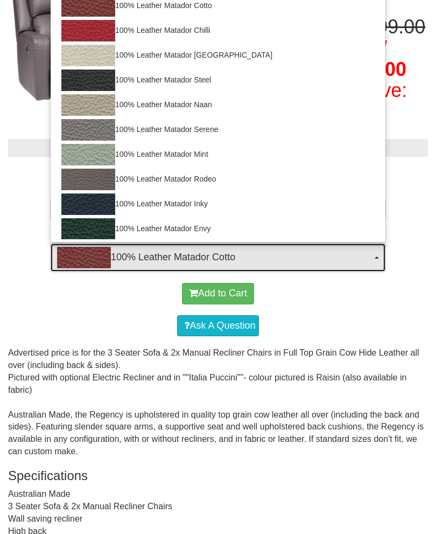
select select "1599"
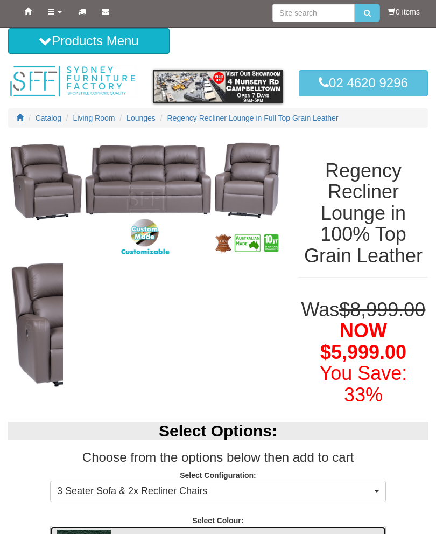
scroll to position [0, 0]
